Goal: Obtain resource: Obtain resource

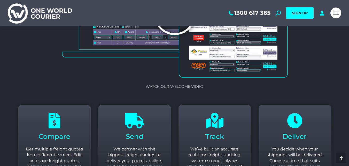
scroll to position [495, 0]
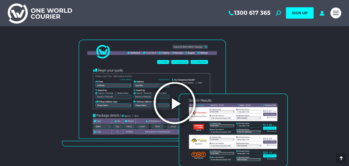
click at [177, 101] on icon "Play Video" at bounding box center [175, 103] width 44 height 44
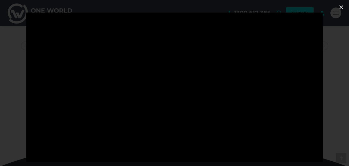
scroll to position [289, 0]
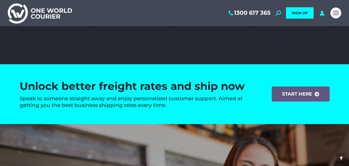
scroll to position [749, 0]
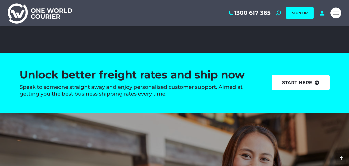
click at [321, 80] on link "start here" at bounding box center [301, 82] width 58 height 15
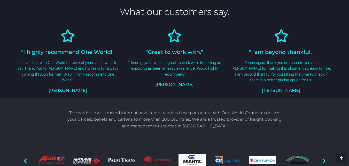
scroll to position [342, 0]
